Goal: Task Accomplishment & Management: Manage account settings

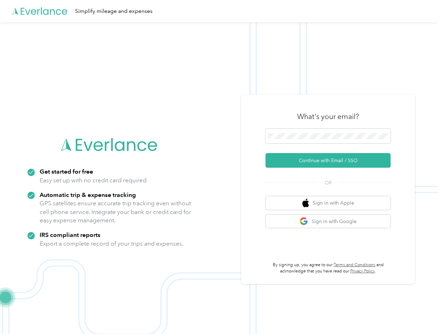
click at [220, 167] on img at bounding box center [219, 189] width 438 height 334
click at [220, 11] on div "Simplify mileage and expenses" at bounding box center [219, 11] width 438 height 22
click at [331, 160] on button "Continue with Email / SSO" at bounding box center [328, 160] width 125 height 15
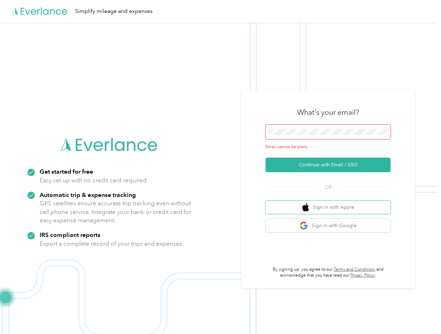
click at [331, 203] on button "Sign in with Apple" at bounding box center [328, 208] width 125 height 14
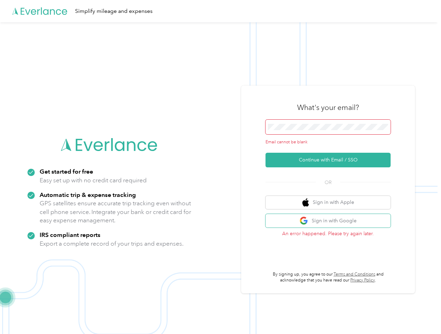
click at [331, 221] on button "Sign in with Google" at bounding box center [328, 221] width 125 height 14
